Goal: Task Accomplishment & Management: Complete application form

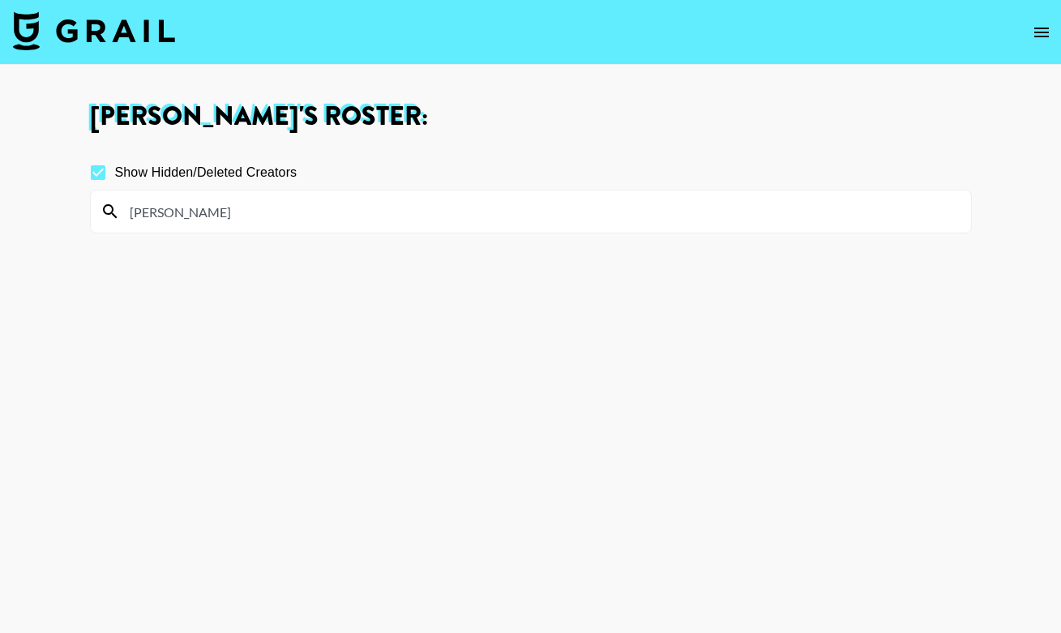
scroll to position [57, 0]
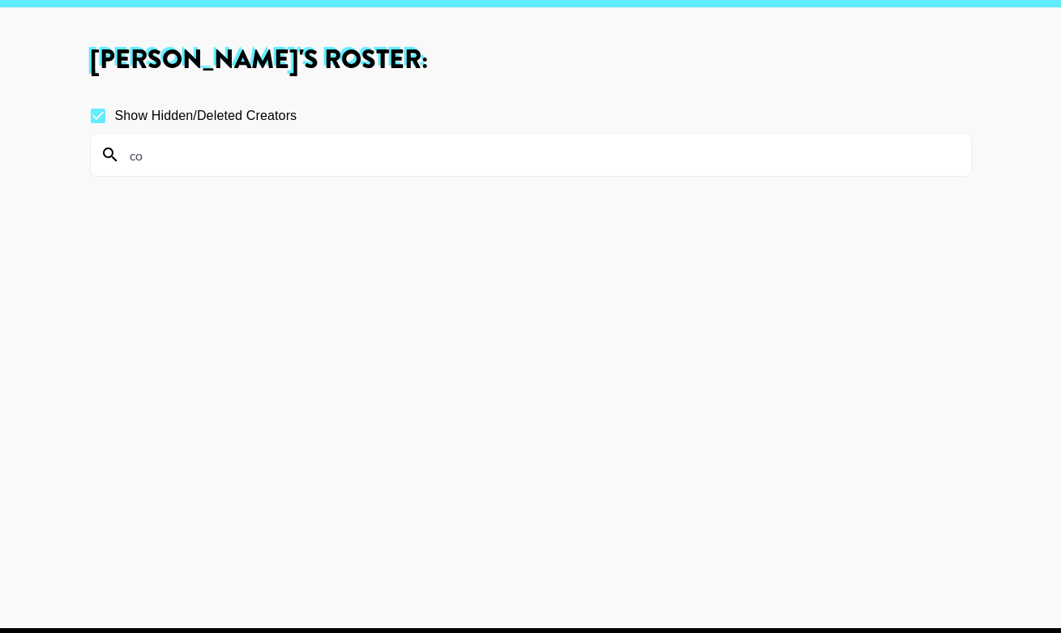
type input "c"
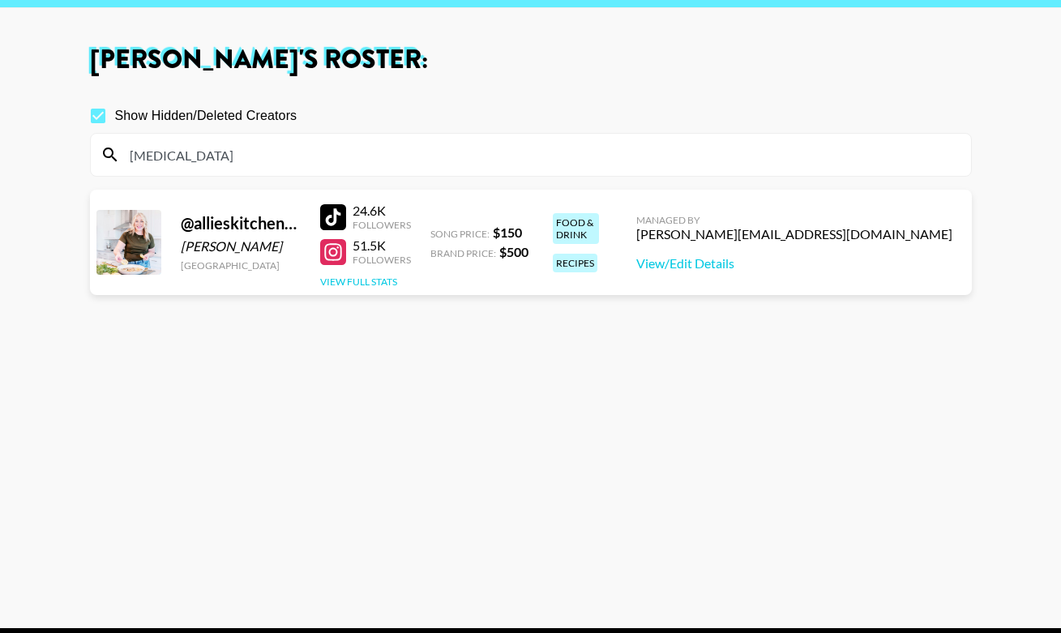
click at [384, 281] on button "View Full Stats" at bounding box center [358, 282] width 77 height 12
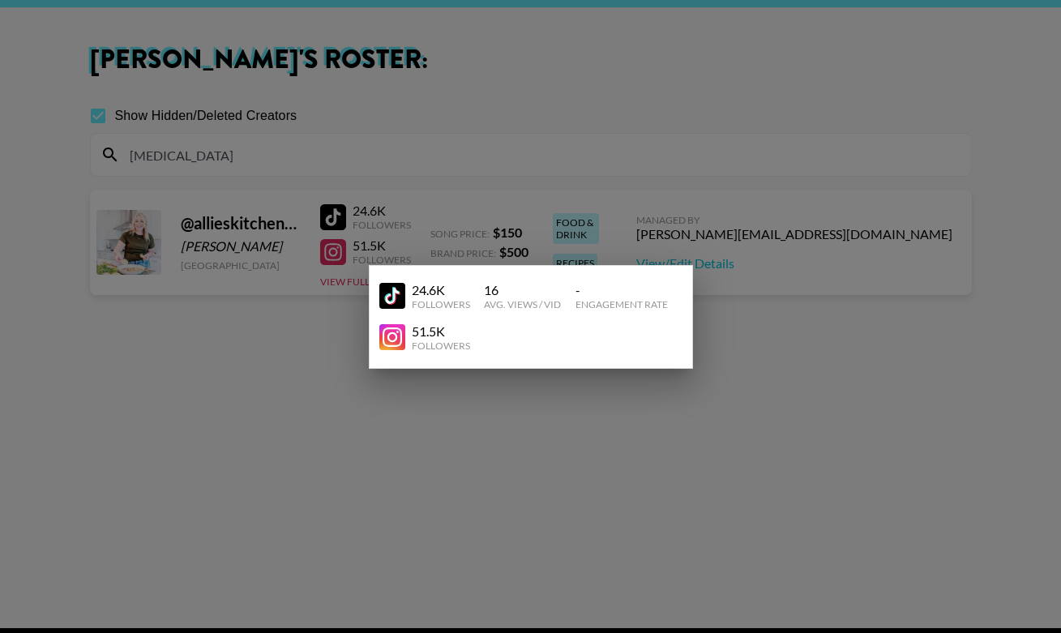
click at [435, 238] on div at bounding box center [530, 316] width 1061 height 633
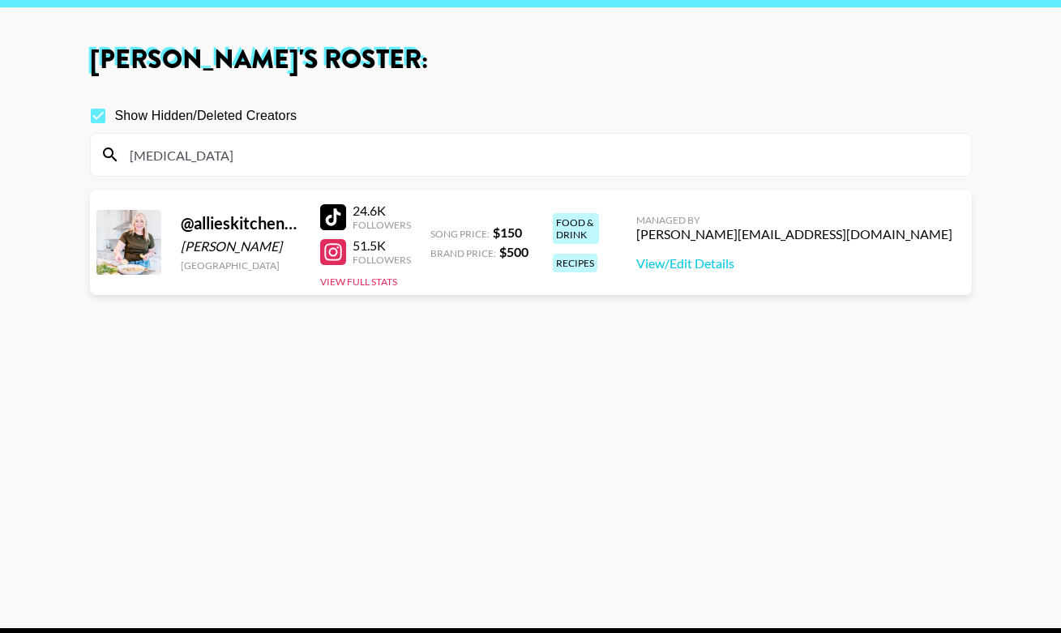
click at [333, 256] on div at bounding box center [333, 252] width 26 height 26
click at [249, 157] on input "[MEDICAL_DATA]" at bounding box center [541, 155] width 842 height 26
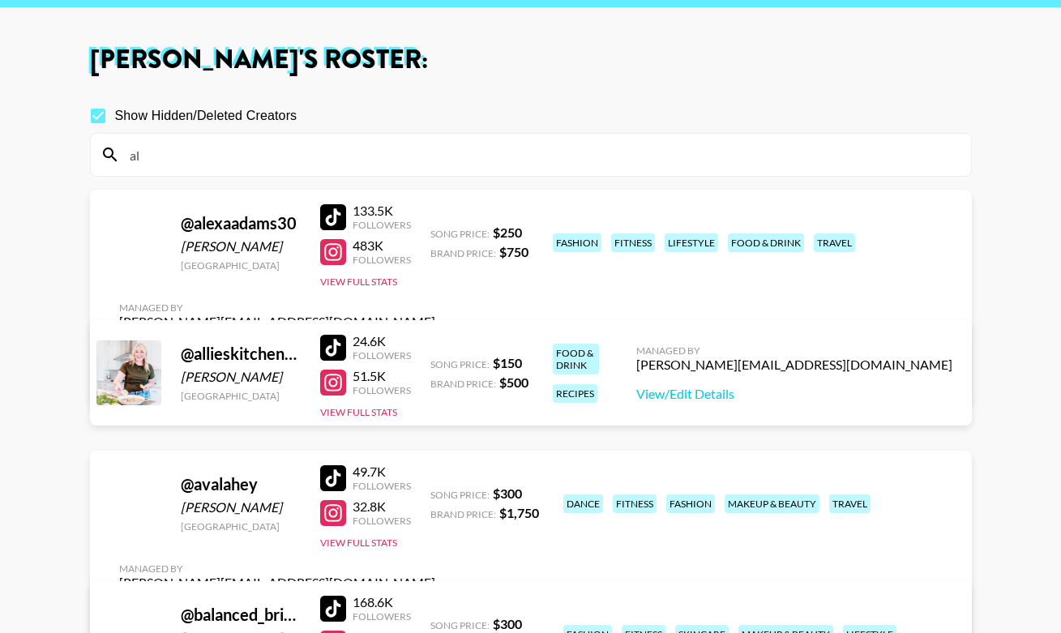
type input "a"
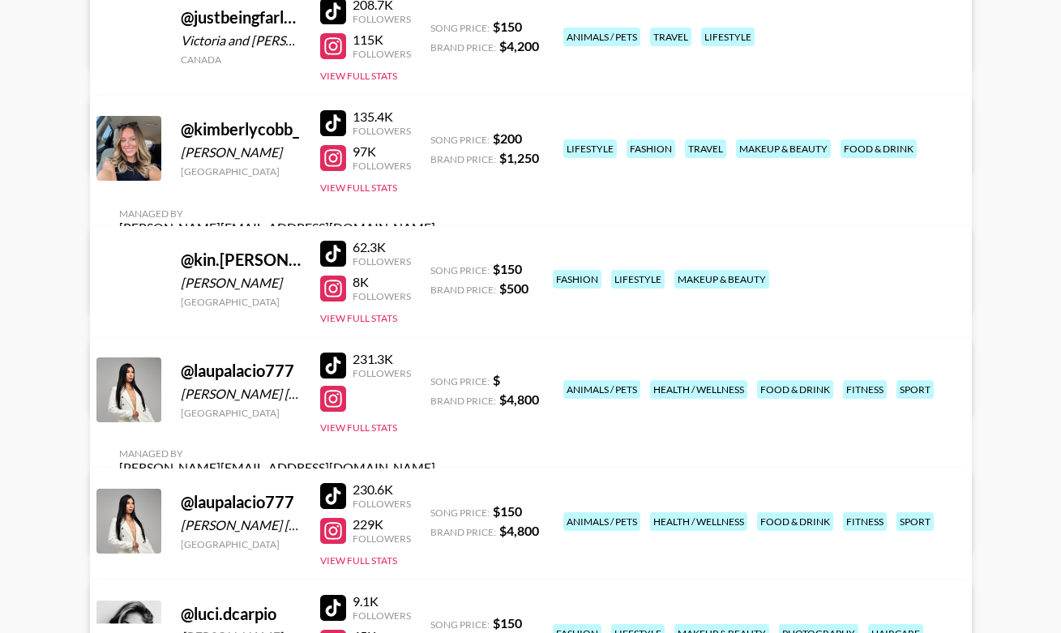
scroll to position [3453, 0]
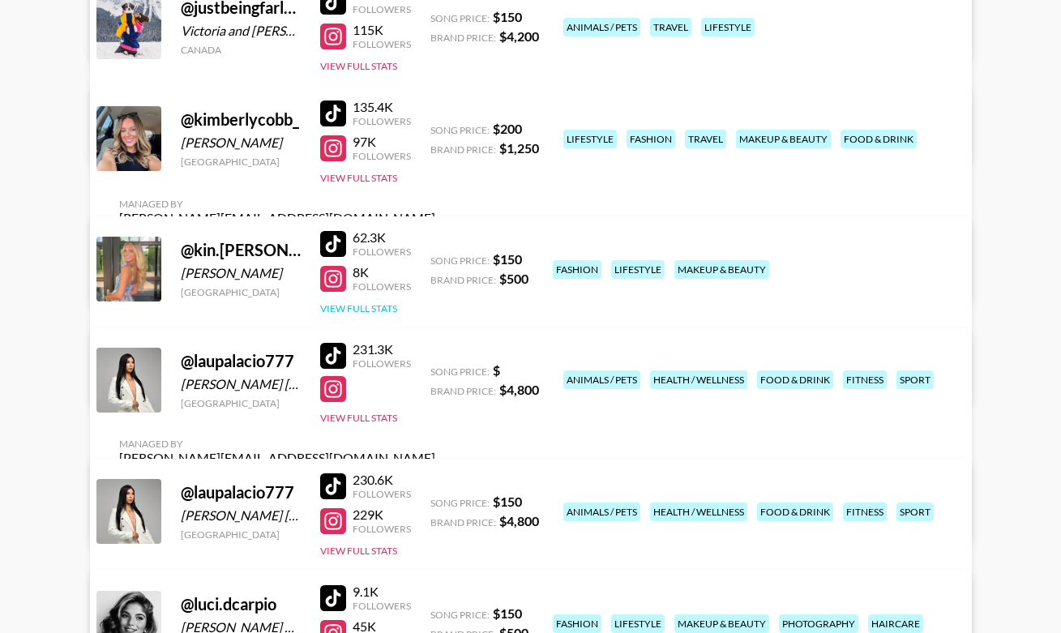
click at [376, 306] on button "View Full Stats" at bounding box center [358, 308] width 77 height 12
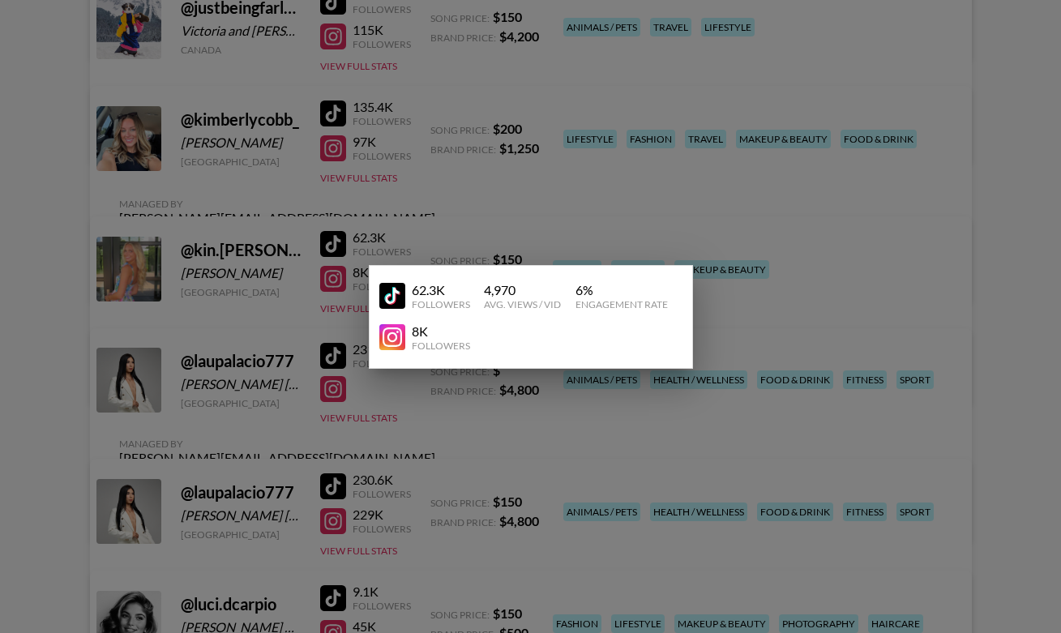
click at [407, 235] on div at bounding box center [530, 316] width 1061 height 633
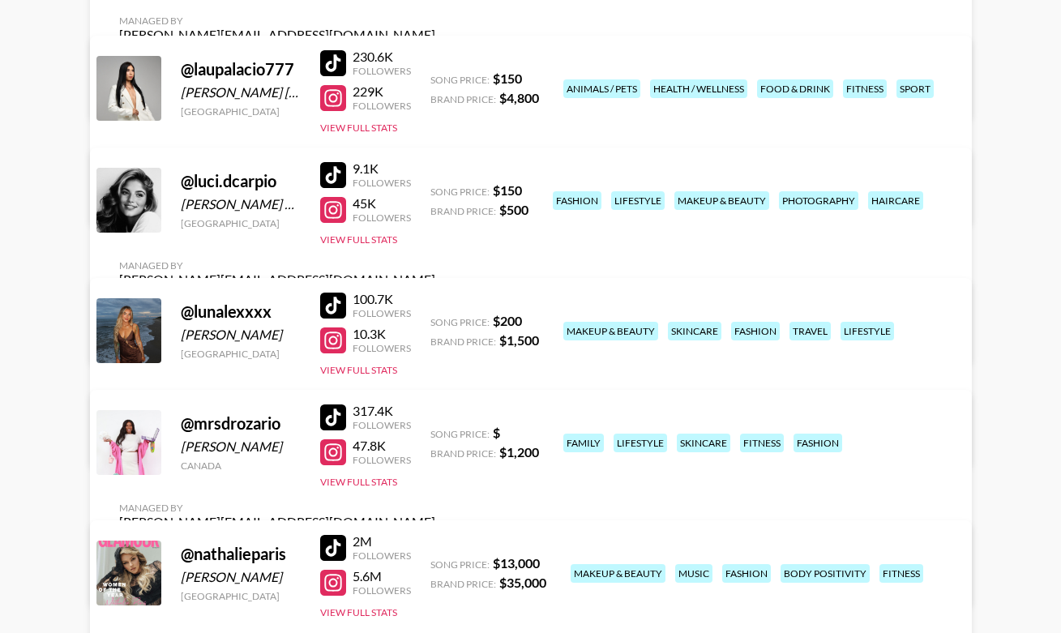
scroll to position [3873, 0]
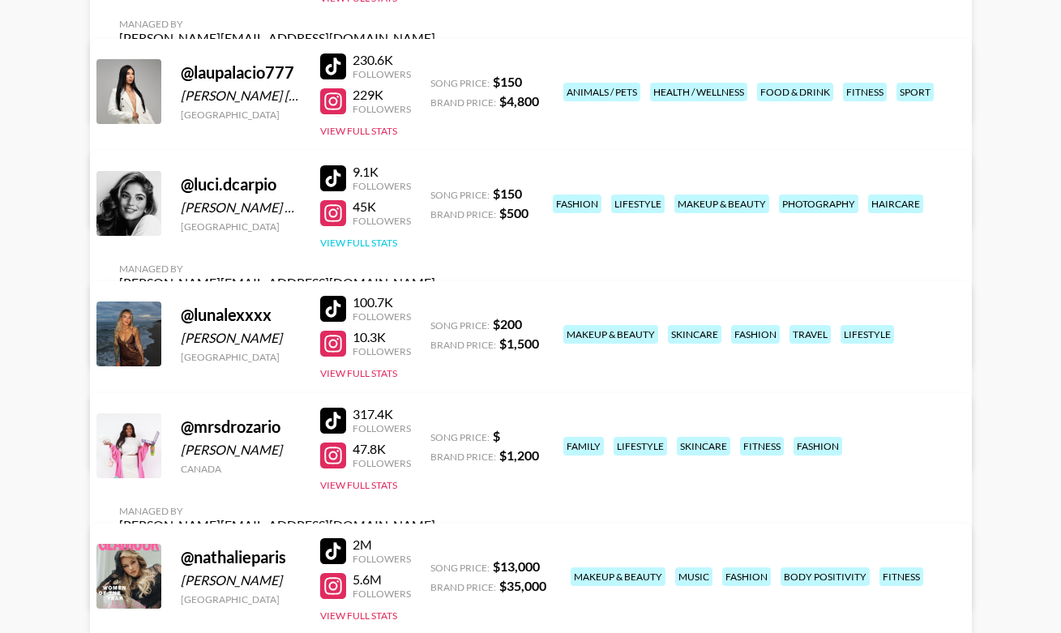
click at [375, 249] on button "View Full Stats" at bounding box center [358, 243] width 77 height 12
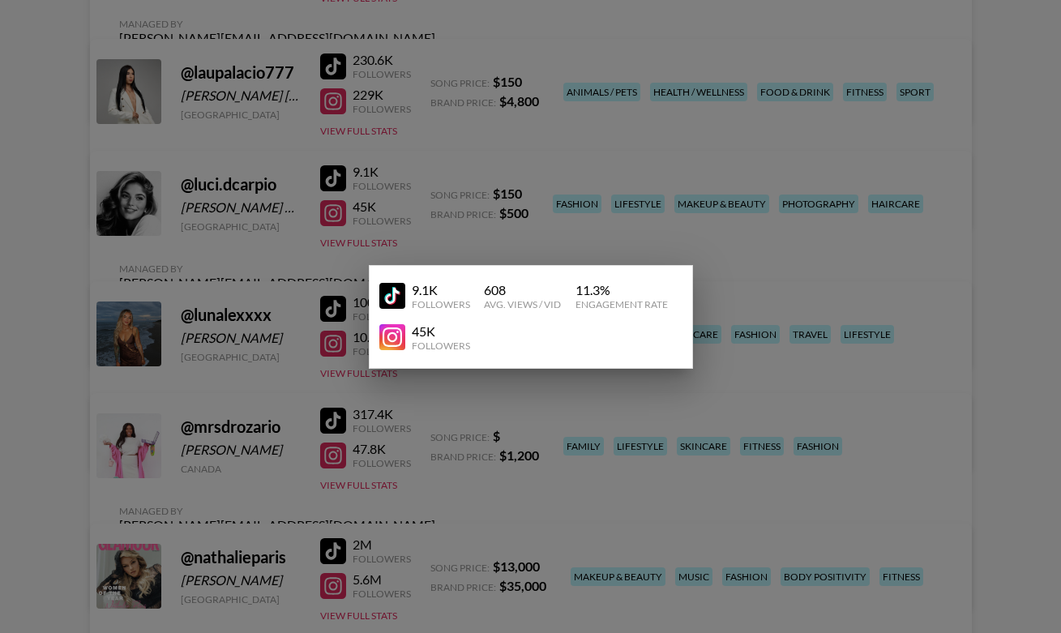
click at [438, 220] on div at bounding box center [530, 316] width 1061 height 633
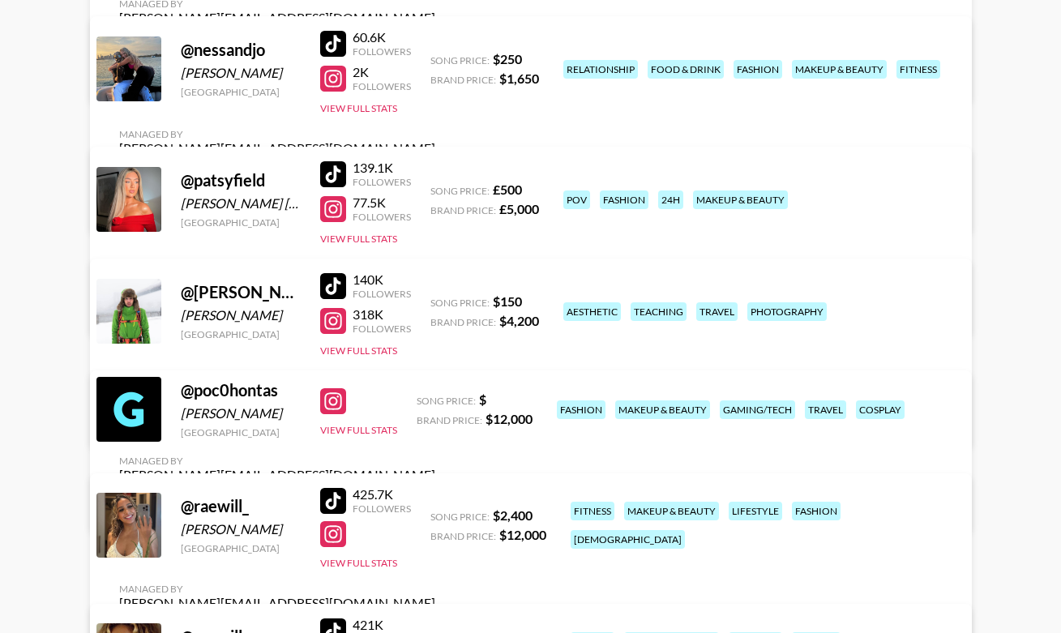
scroll to position [4526, 0]
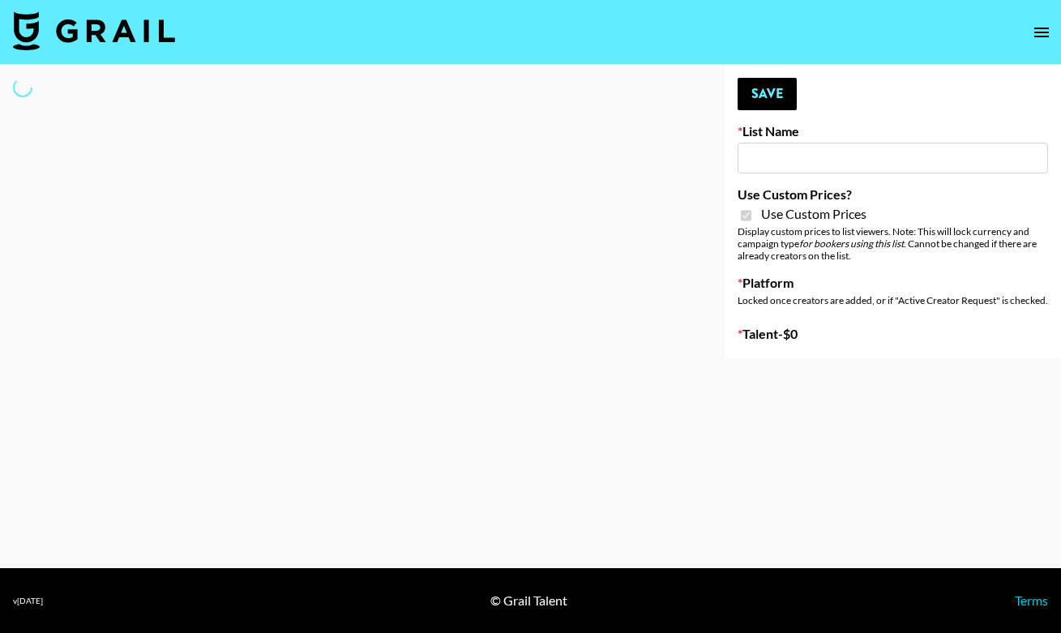
type input "dde"
checkbox input "true"
select select "Brand"
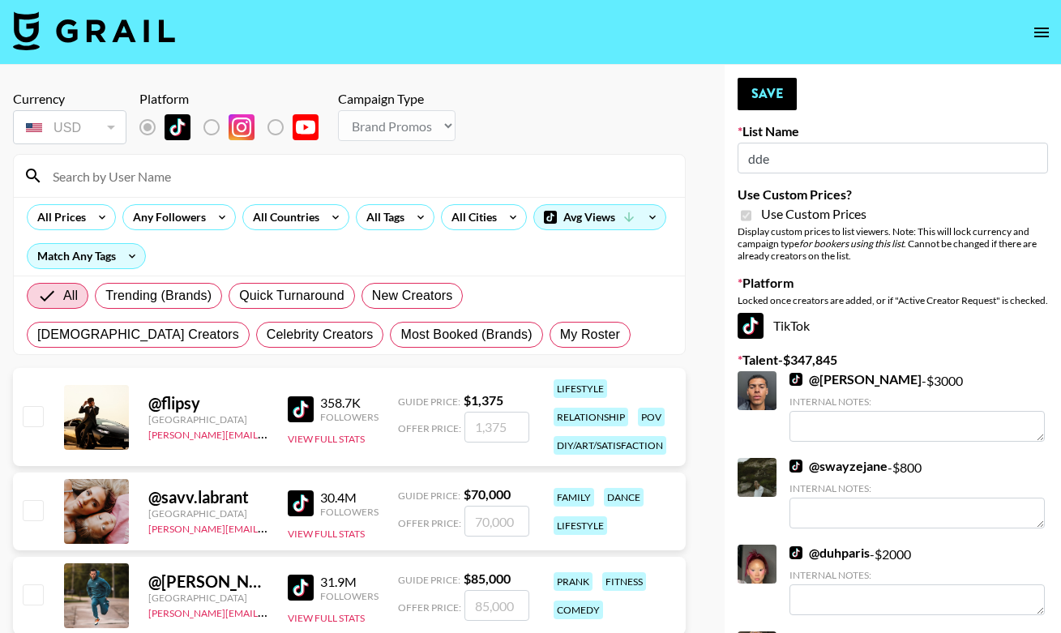
click at [312, 179] on input at bounding box center [359, 176] width 633 height 26
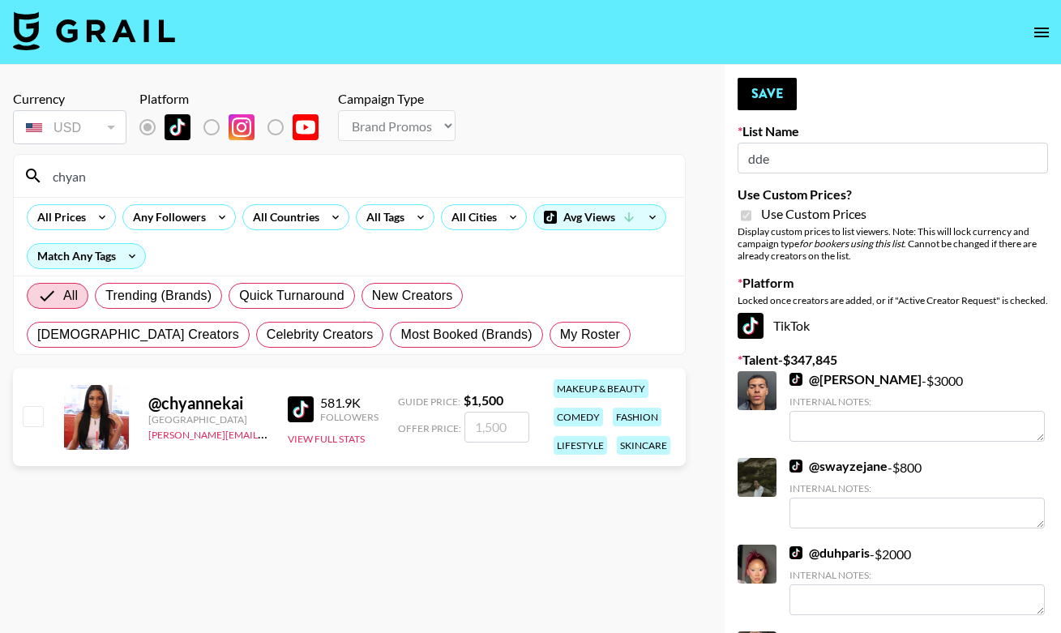
type input "chyan"
click at [28, 414] on input "checkbox" at bounding box center [32, 415] width 19 height 19
checkbox input "true"
type input "1500"
click at [765, 98] on button "Save" at bounding box center [767, 94] width 59 height 32
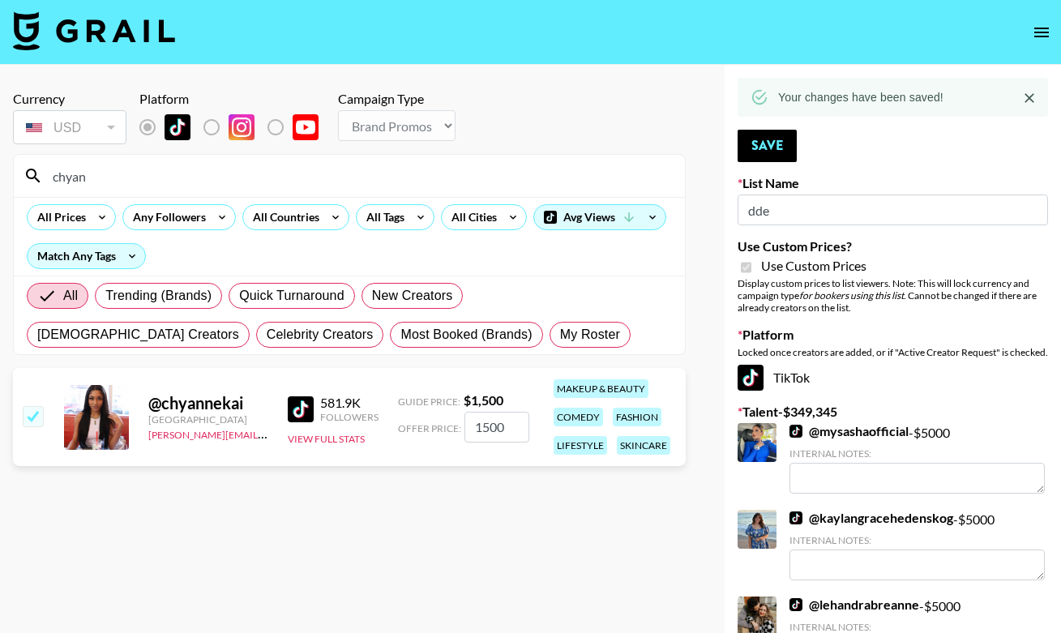
click at [163, 182] on input "chyan" at bounding box center [359, 176] width 633 height 26
type input "lunale"
click at [33, 419] on input "checkbox" at bounding box center [32, 415] width 19 height 19
checkbox input "true"
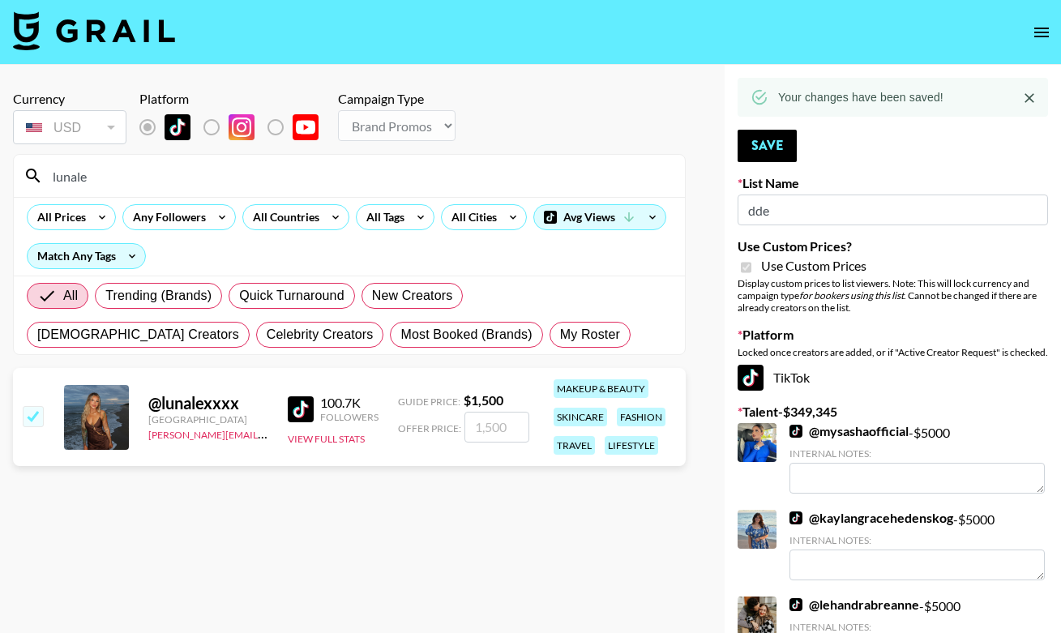
type input "1500"
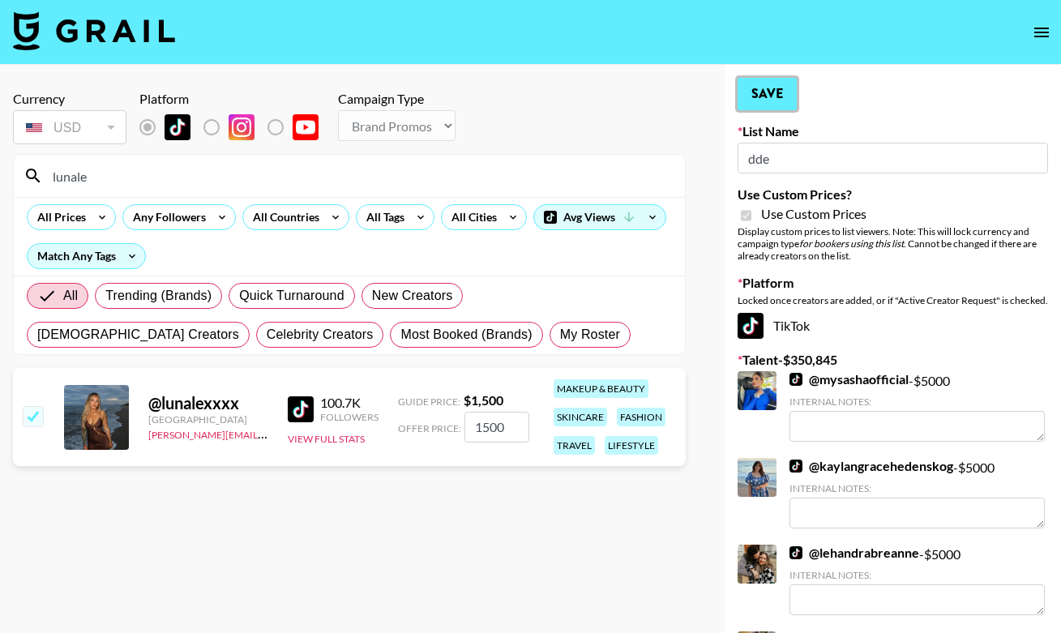
click at [778, 91] on button "Save" at bounding box center [767, 94] width 59 height 32
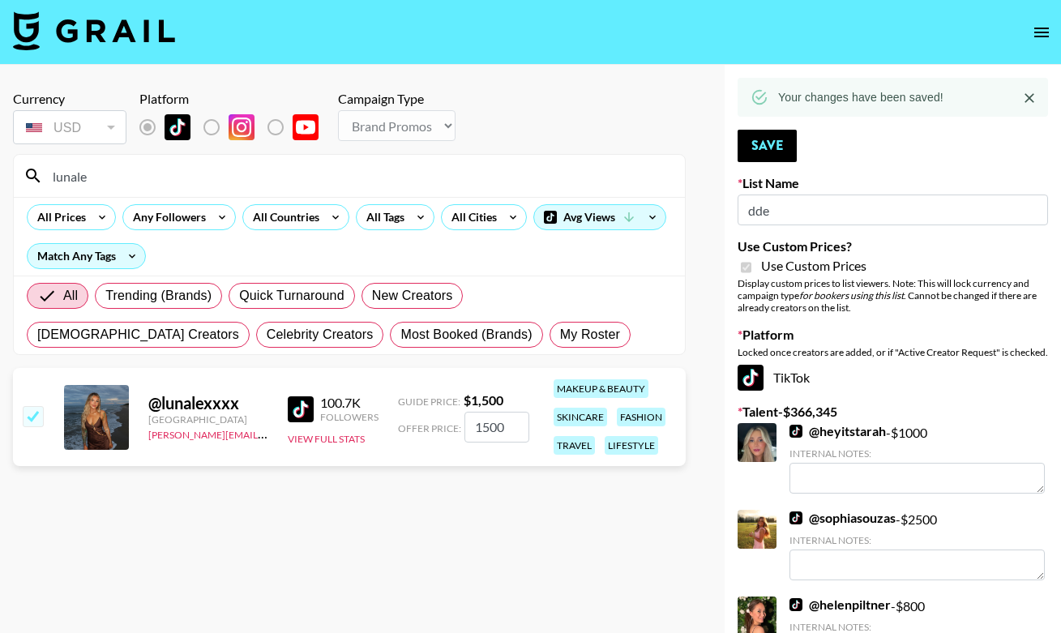
type input "bigkitty"
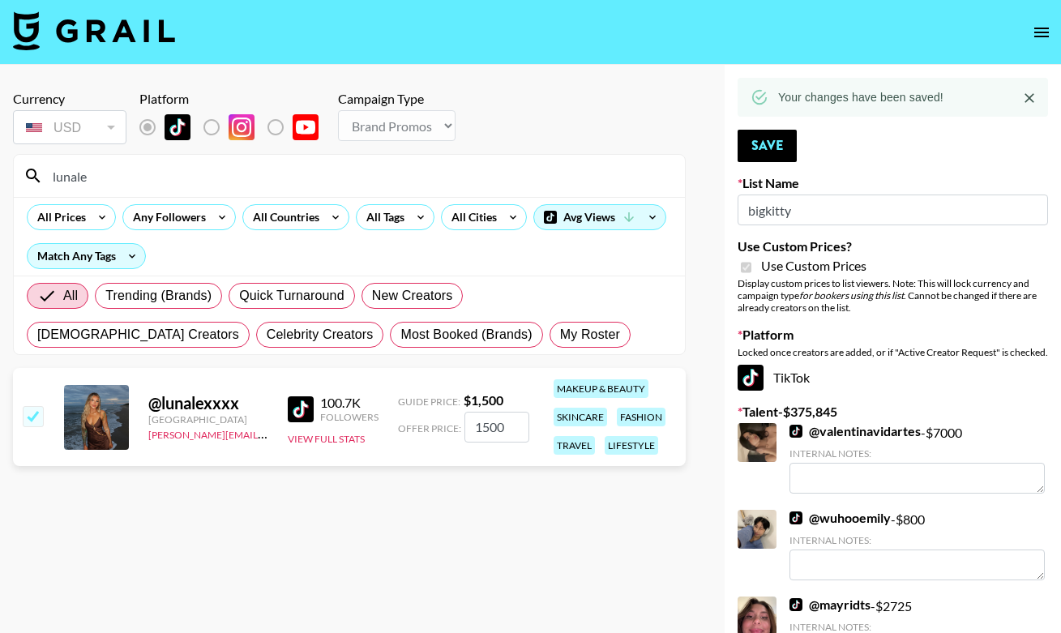
type textarea "US based--makeup transformations/skincare!"
